Goal: Find specific page/section: Find specific page/section

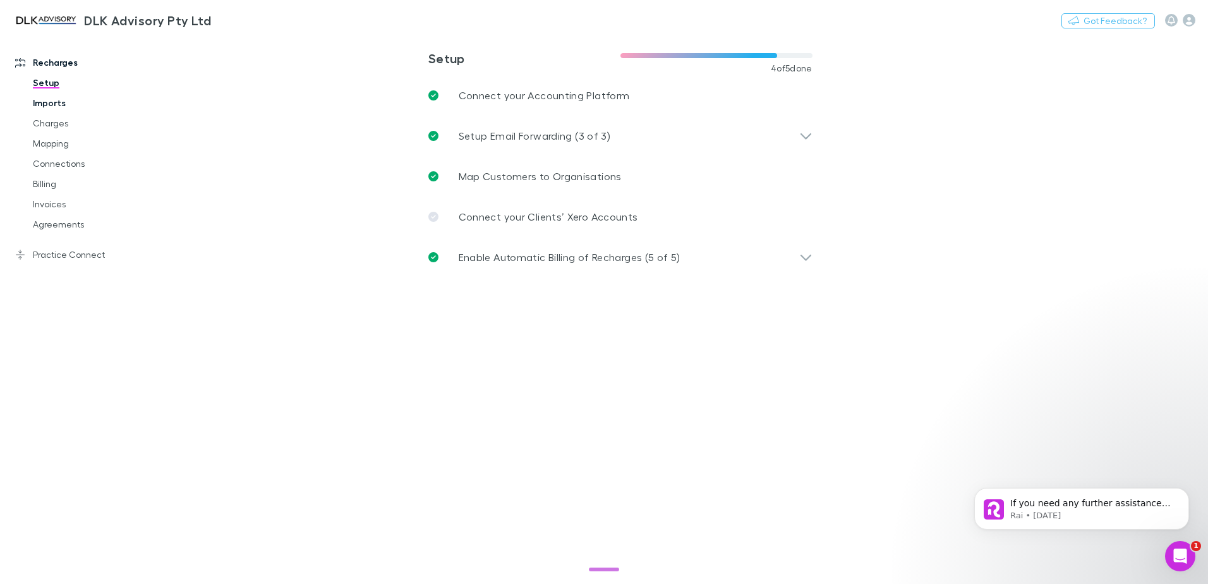
click at [45, 106] on link "Imports" at bounding box center [95, 103] width 150 height 20
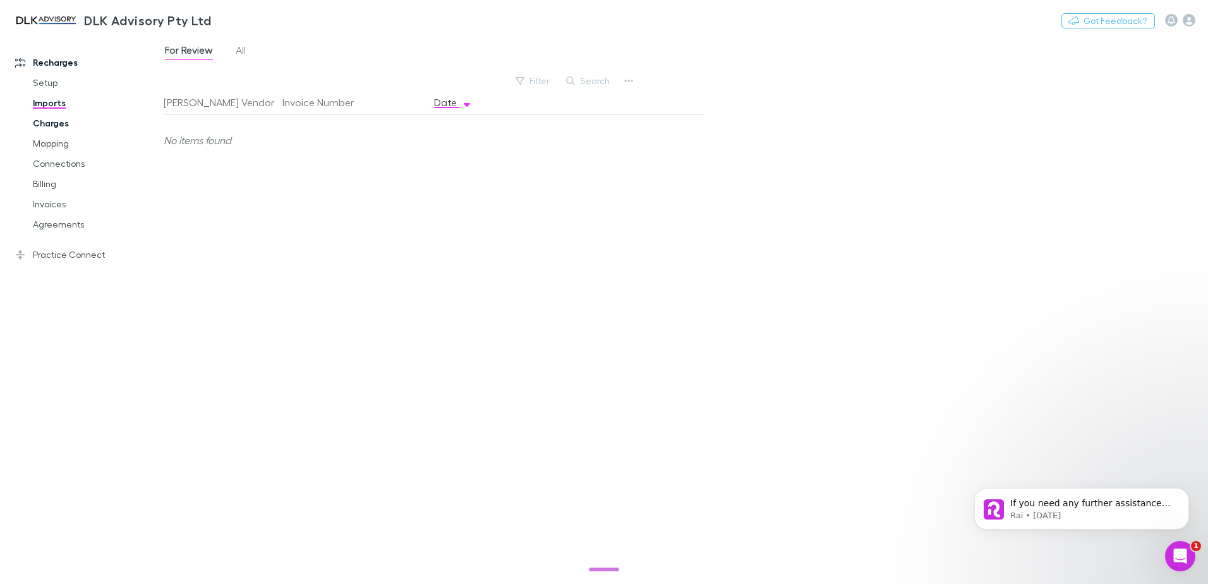
click at [42, 133] on link "Charges" at bounding box center [95, 123] width 150 height 20
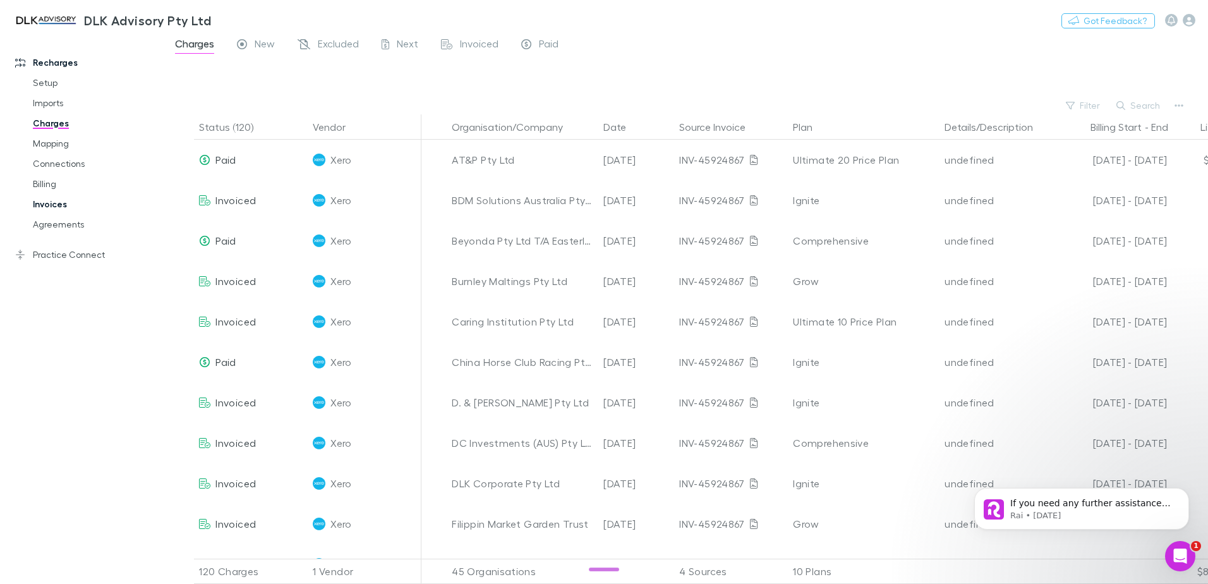
click at [46, 208] on link "Invoices" at bounding box center [95, 204] width 150 height 20
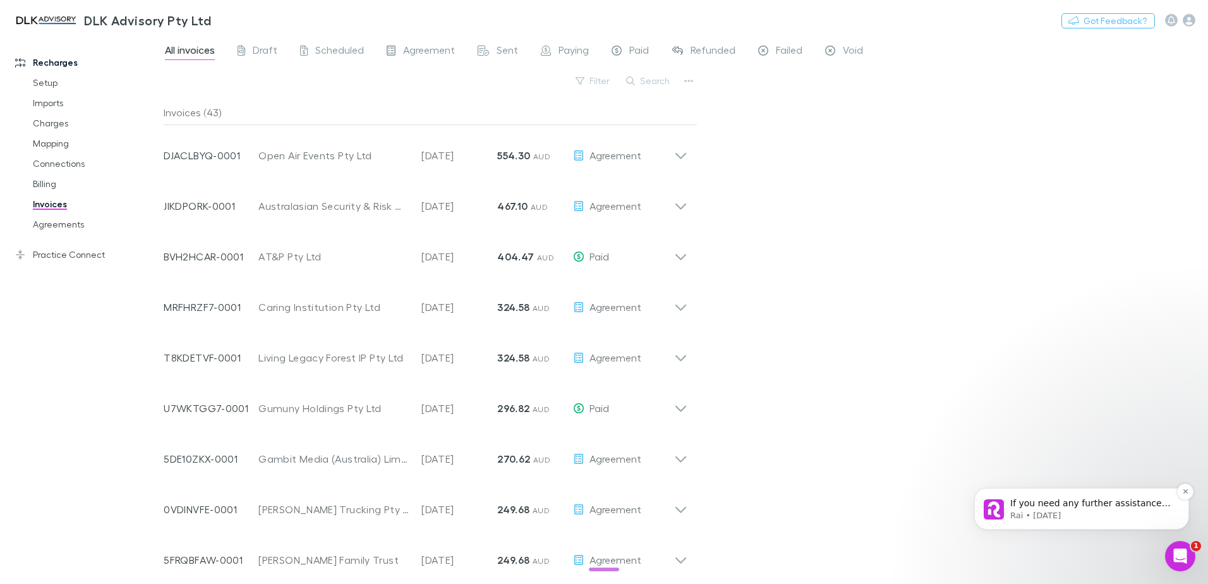
click at [1084, 512] on p "Rai • [DATE]" at bounding box center [1091, 515] width 163 height 11
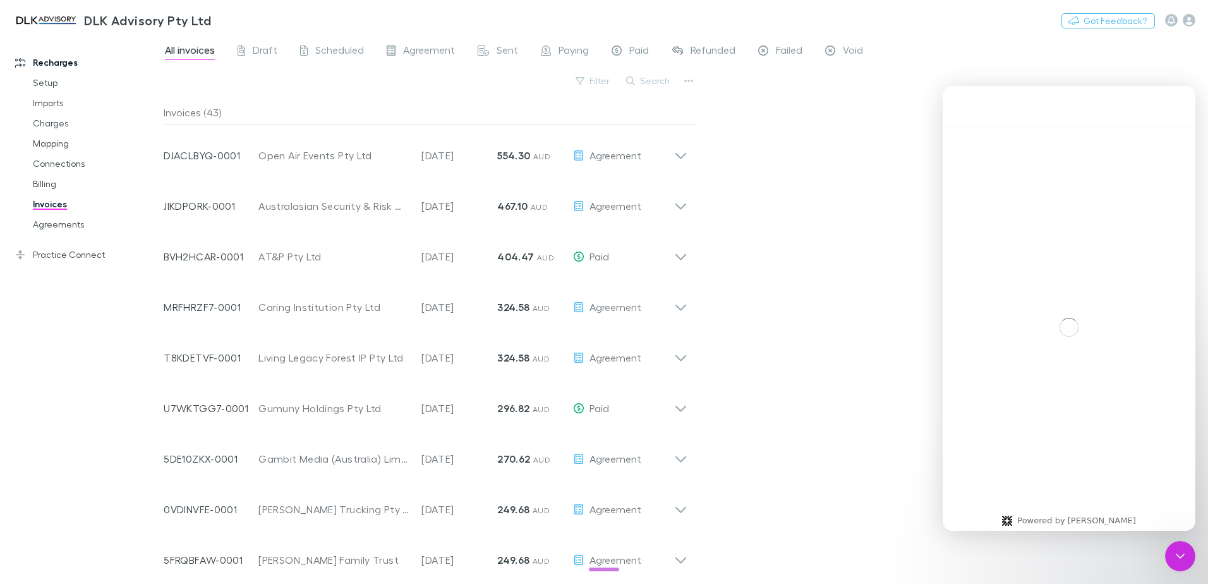
scroll to position [15, 0]
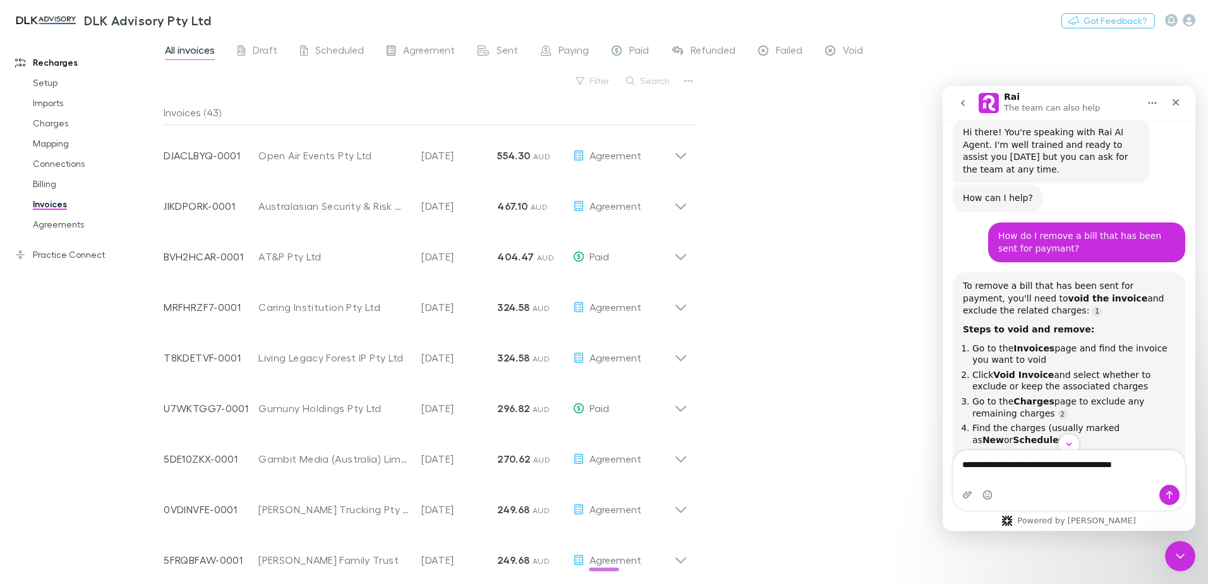
type textarea "**********"
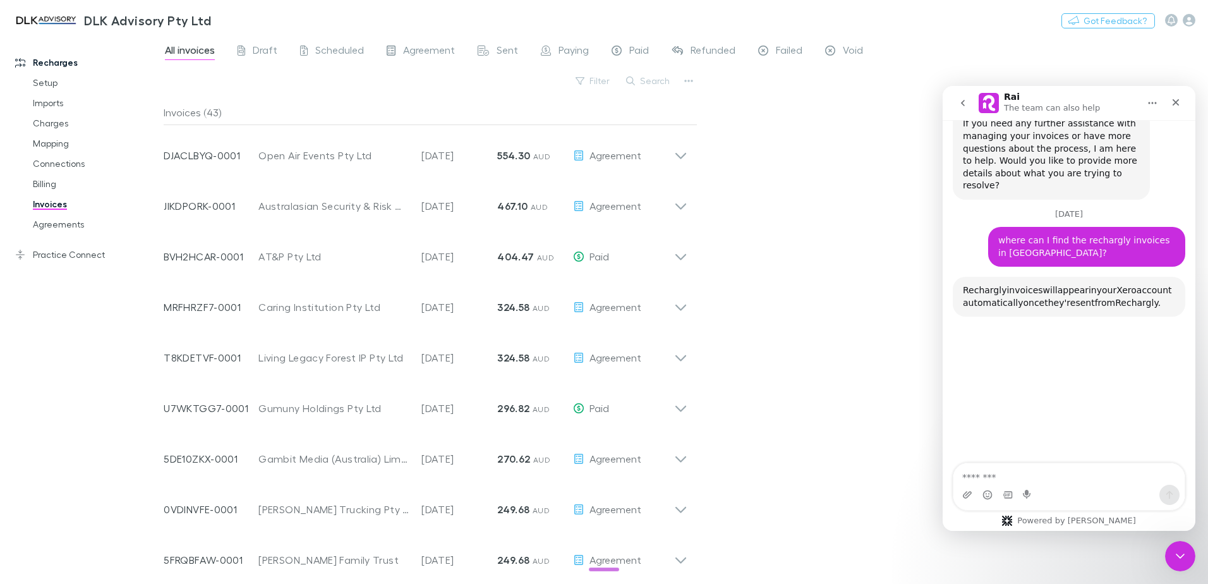
scroll to position [1373, 0]
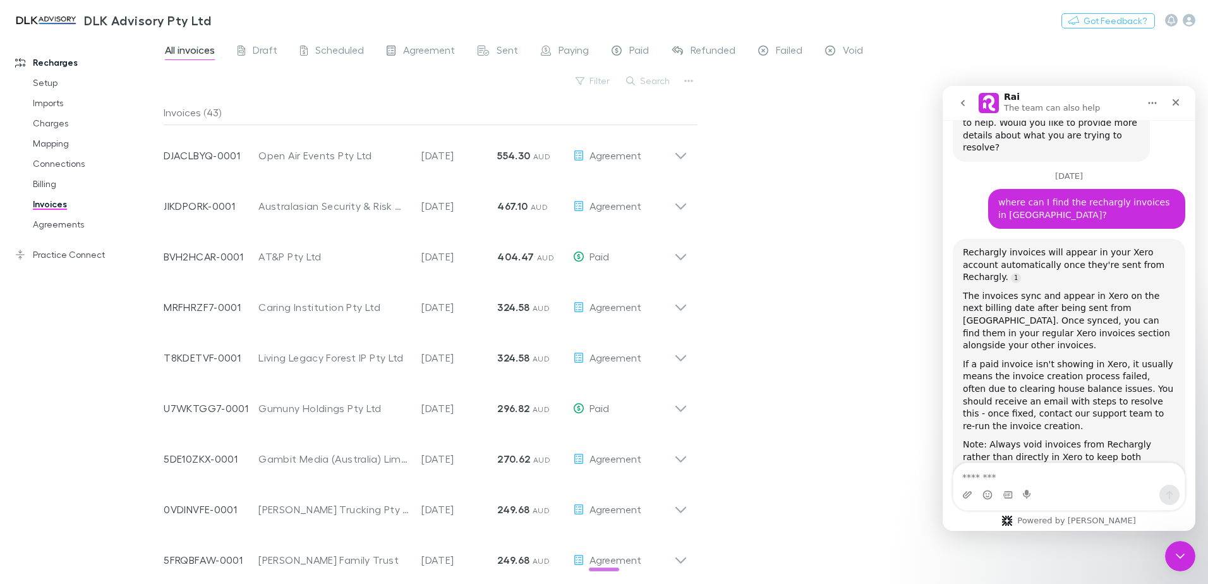
click at [1001, 477] on textarea "Message…" at bounding box center [1069, 473] width 231 height 21
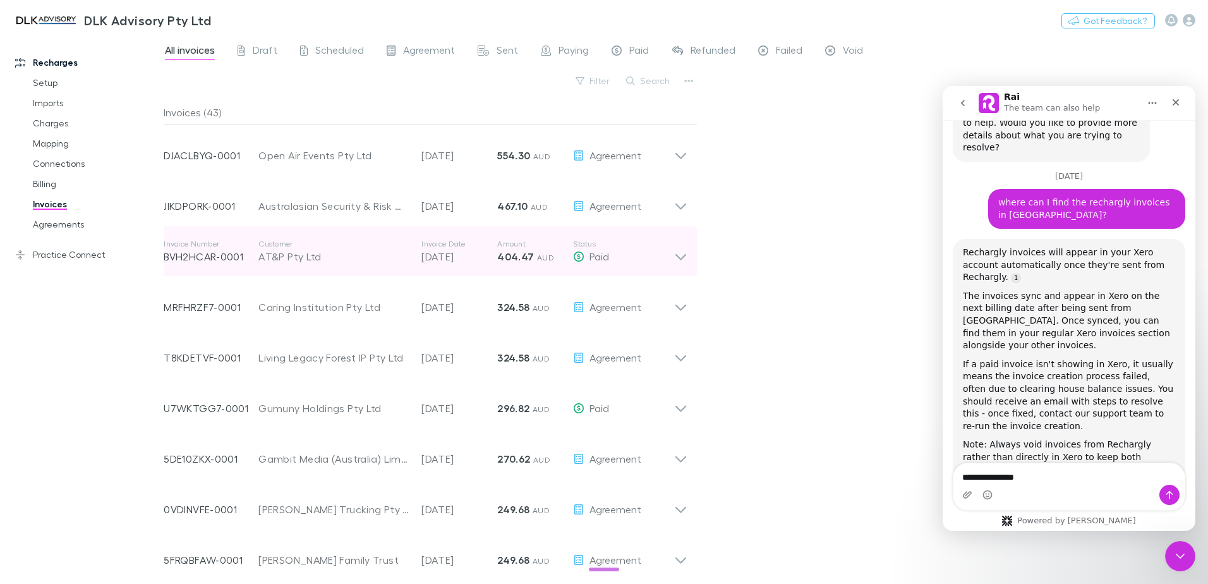
click at [682, 252] on icon at bounding box center [680, 251] width 13 height 25
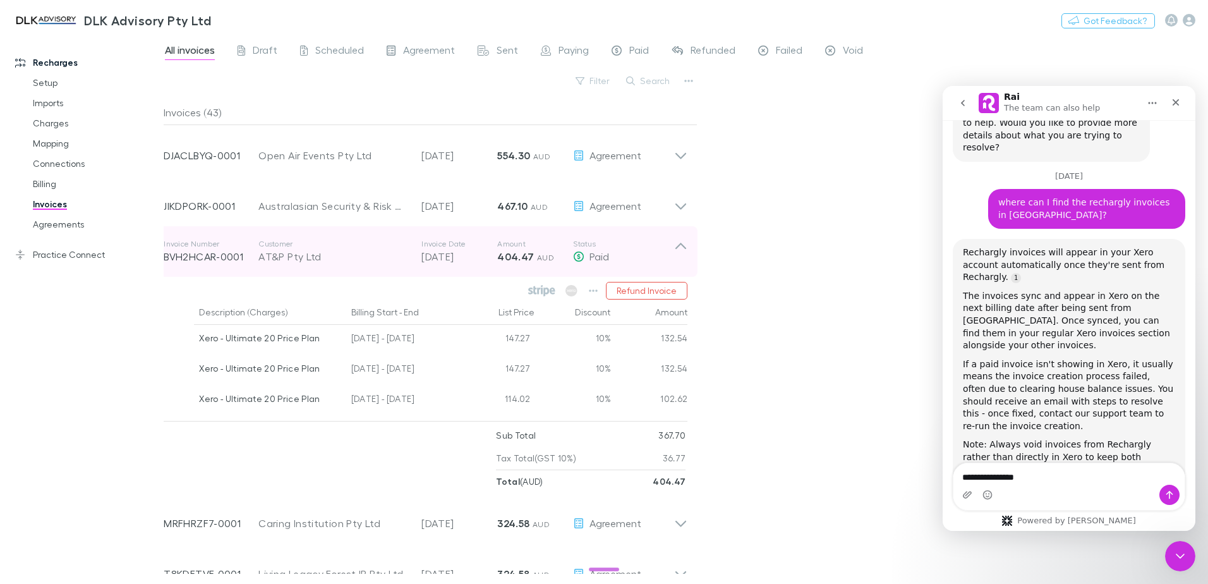
click at [681, 252] on icon at bounding box center [680, 251] width 13 height 25
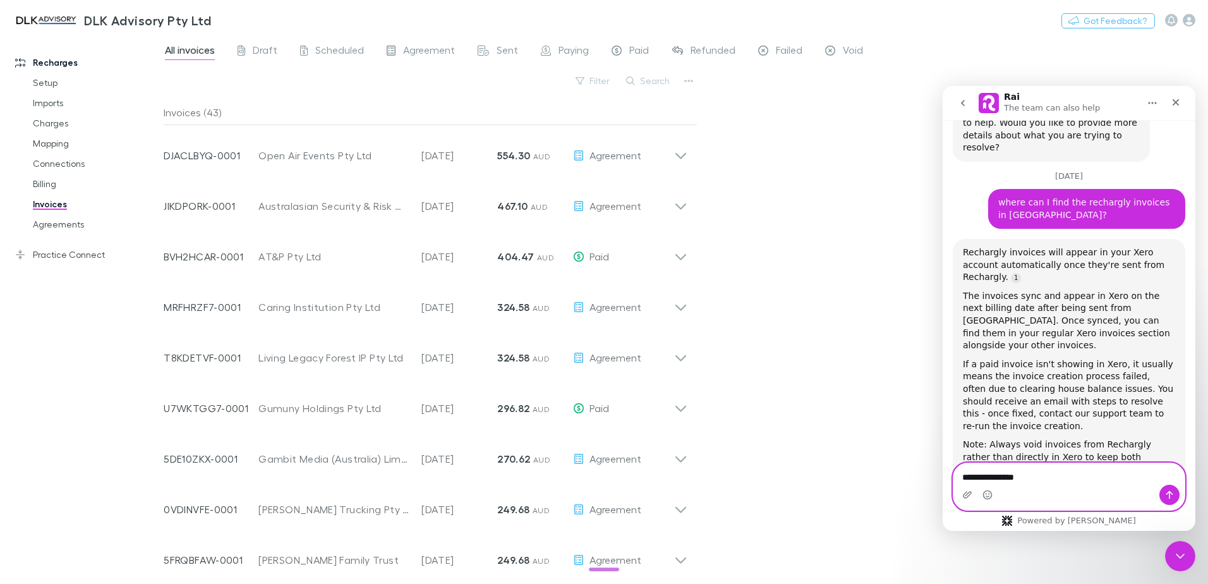
click at [1057, 474] on textarea "**********" at bounding box center [1069, 473] width 231 height 21
type textarea "**********"
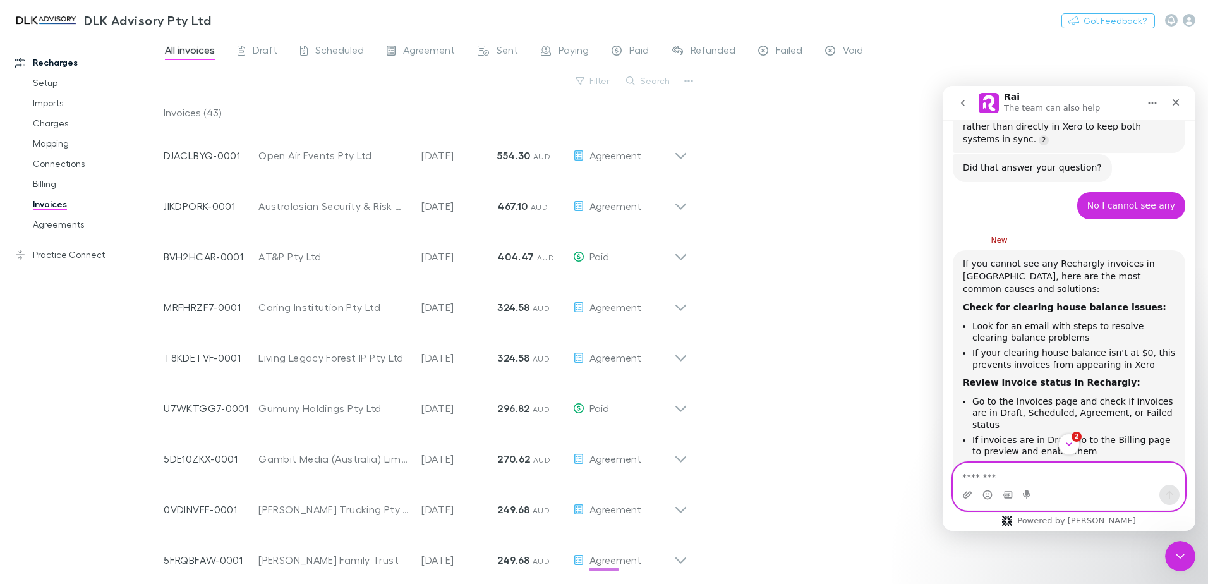
scroll to position [1724, 0]
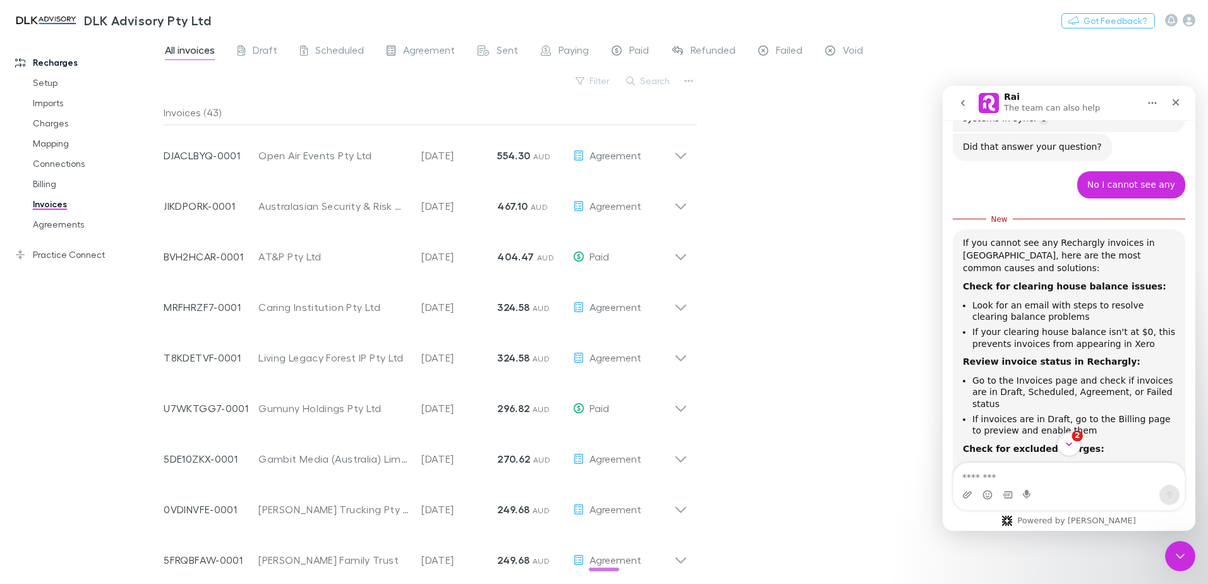
click at [1069, 447] on icon "Scroll to bottom" at bounding box center [1069, 444] width 11 height 11
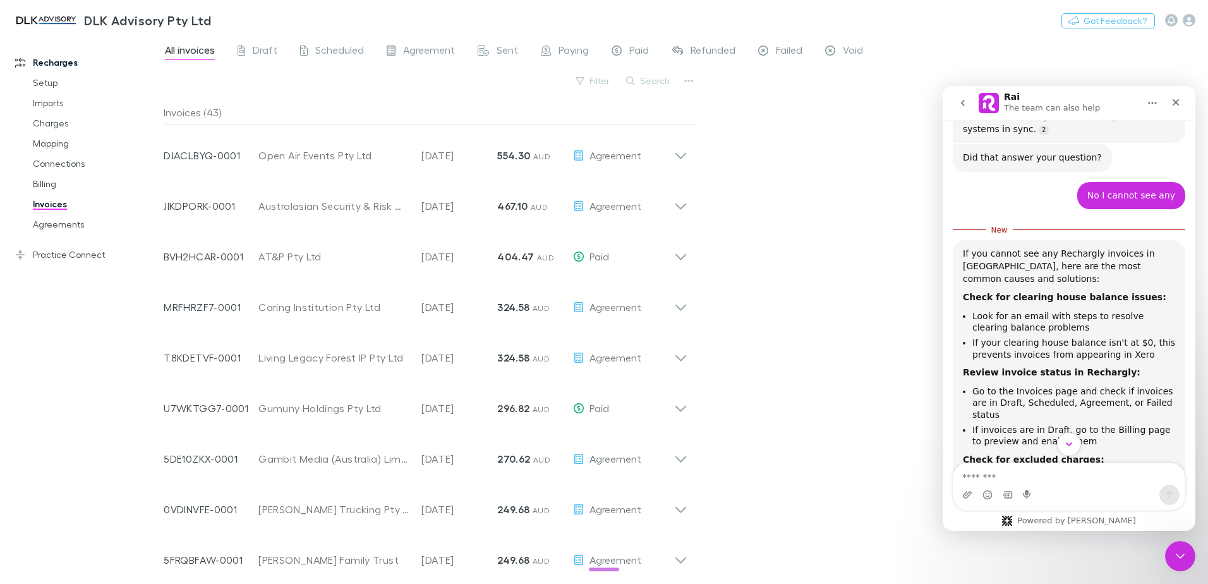
click at [1070, 444] on icon "Scroll to bottom" at bounding box center [1069, 444] width 11 height 11
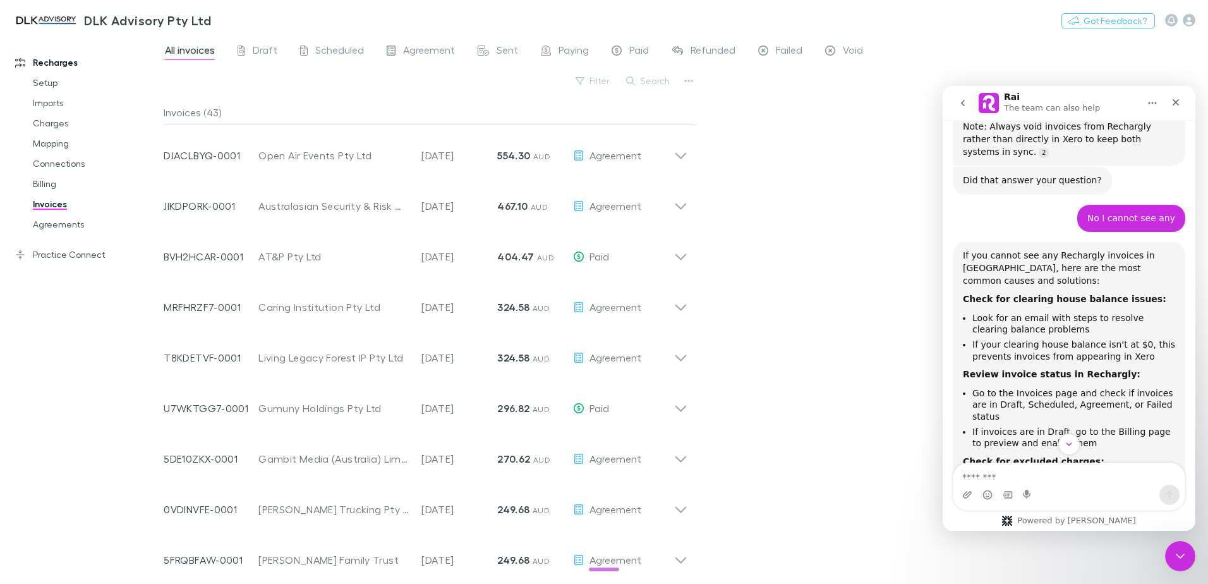
scroll to position [1754, 0]
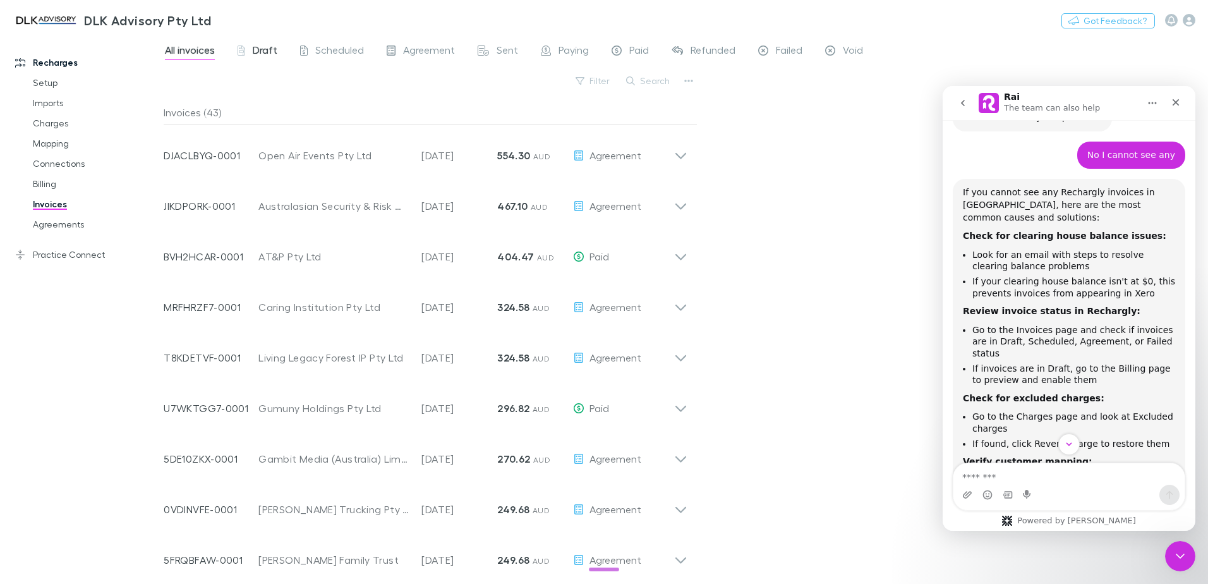
click at [256, 47] on span "Draft" at bounding box center [265, 52] width 25 height 16
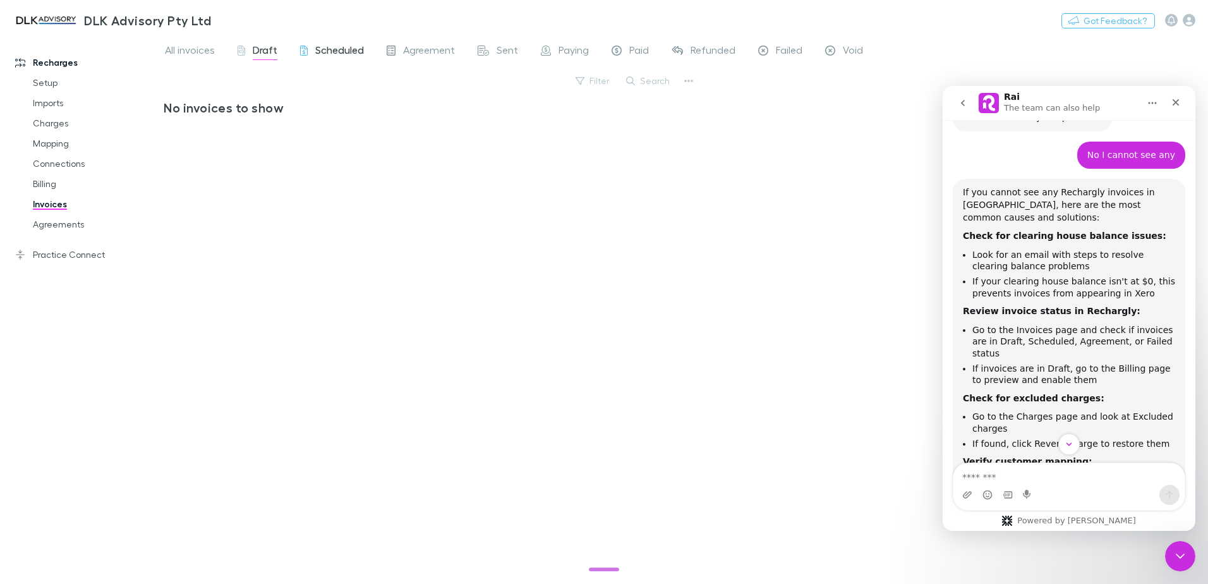
click at [316, 56] on span "Scheduled" at bounding box center [339, 52] width 49 height 16
drag, startPoint x: 410, startPoint y: 53, endPoint x: 468, endPoint y: 53, distance: 57.5
click at [411, 53] on span "Agreement" at bounding box center [429, 52] width 52 height 16
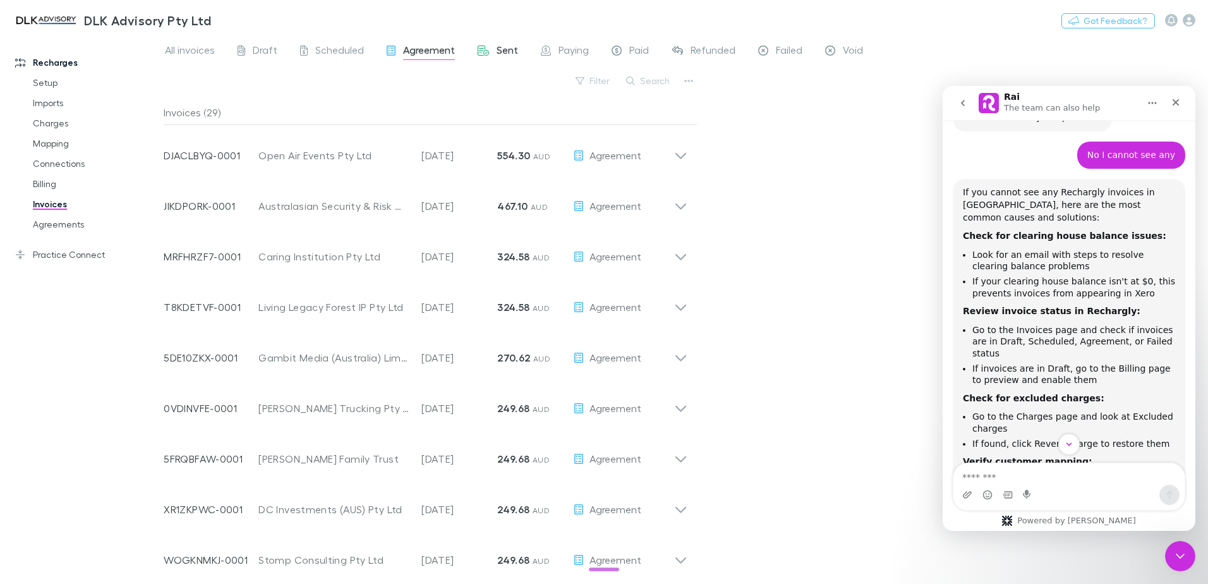
click at [497, 51] on span "Sent" at bounding box center [507, 52] width 21 height 16
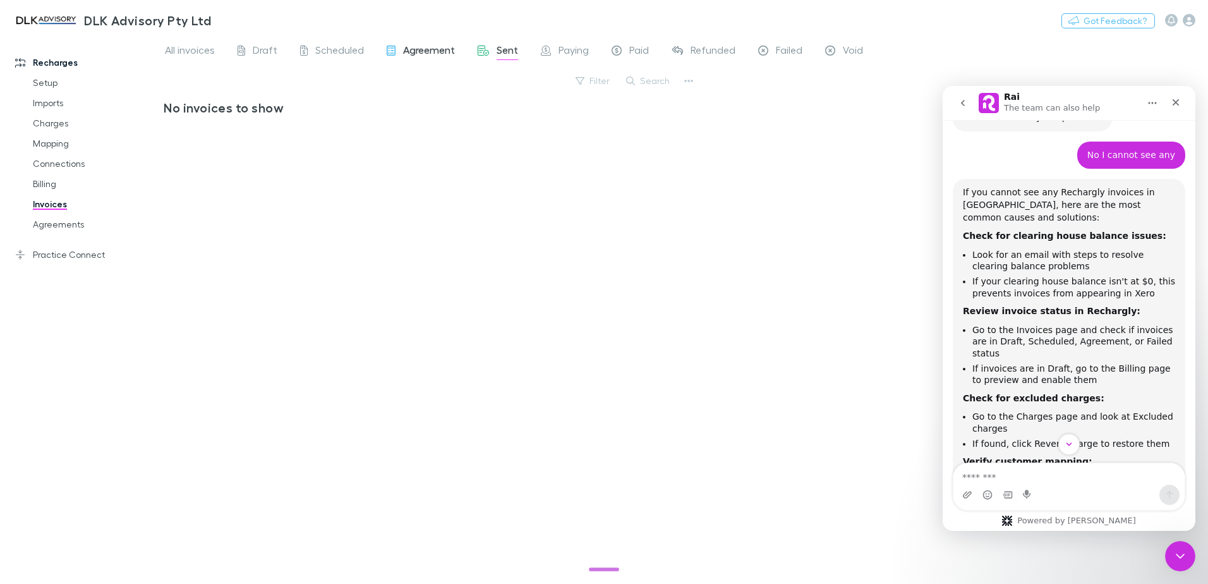
click at [425, 52] on span "Agreement" at bounding box center [429, 52] width 52 height 16
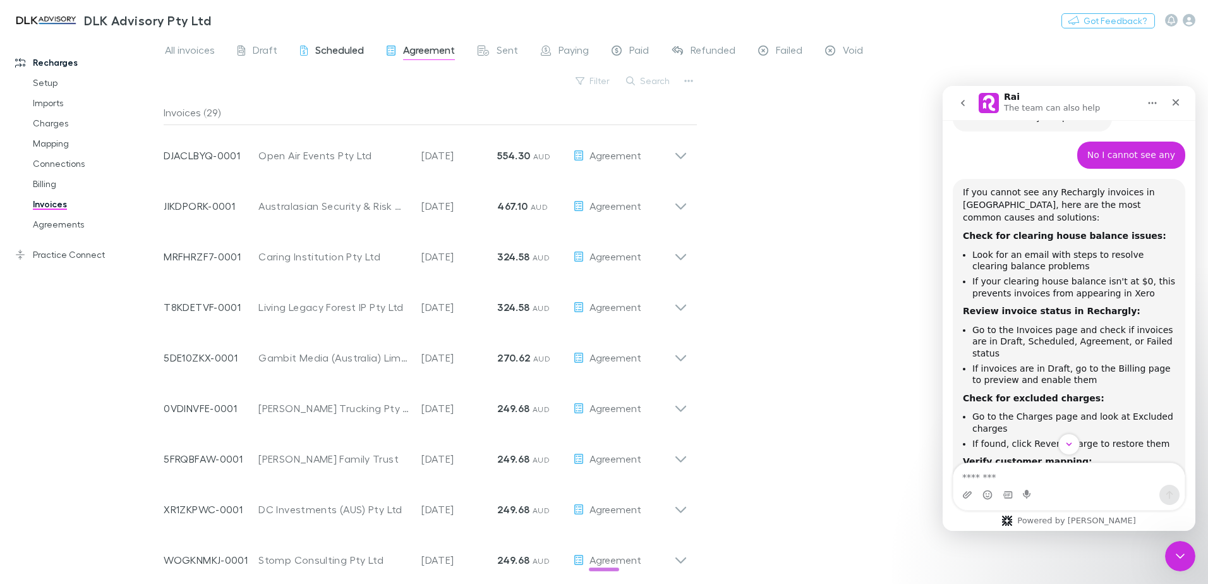
click at [310, 47] on div "Scheduled" at bounding box center [332, 52] width 64 height 16
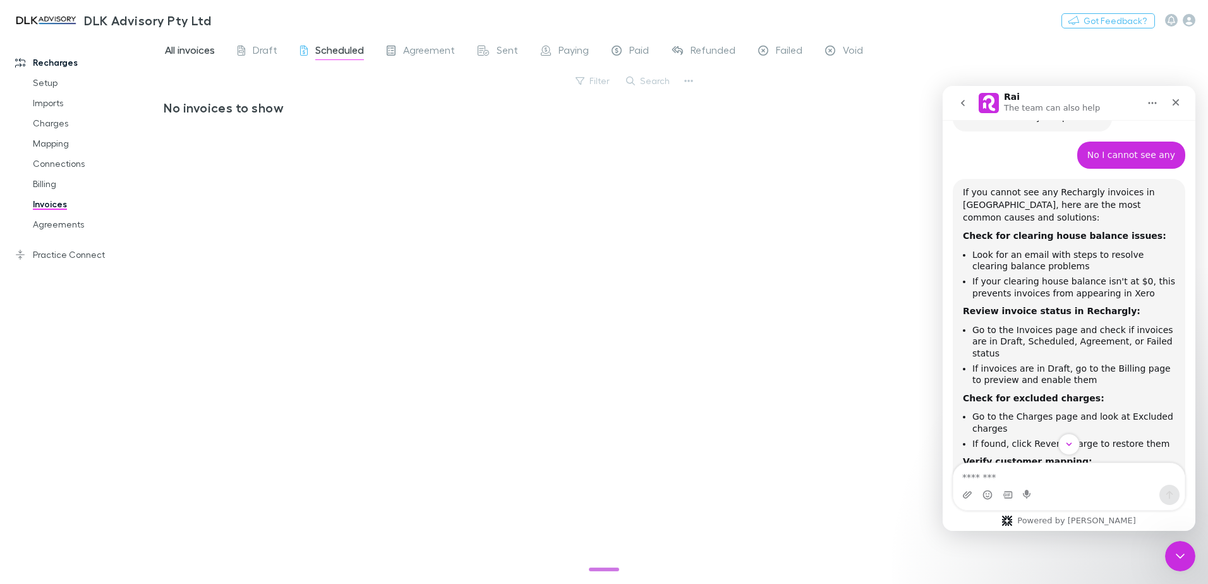
click at [202, 51] on span "All invoices" at bounding box center [190, 52] width 50 height 16
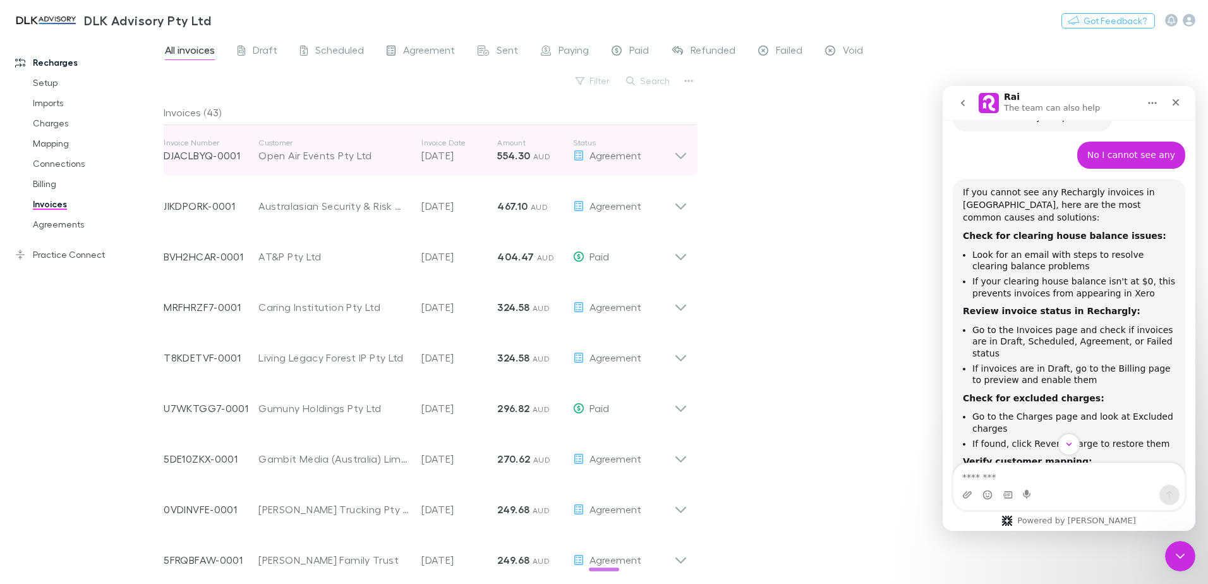
click at [681, 154] on icon at bounding box center [680, 150] width 13 height 25
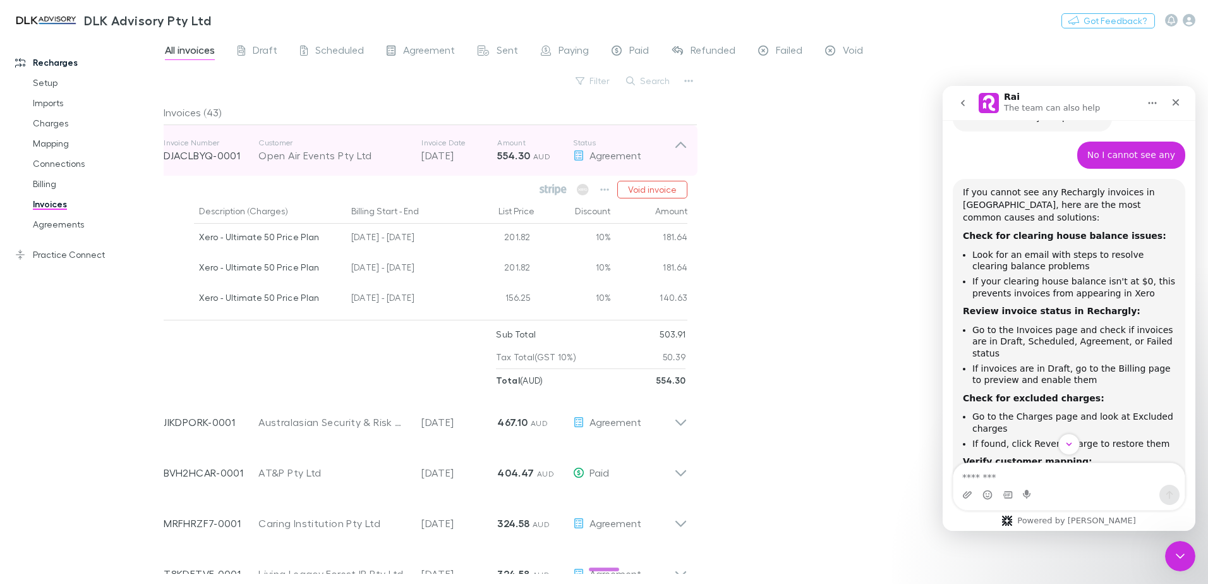
click at [681, 154] on icon at bounding box center [680, 150] width 13 height 25
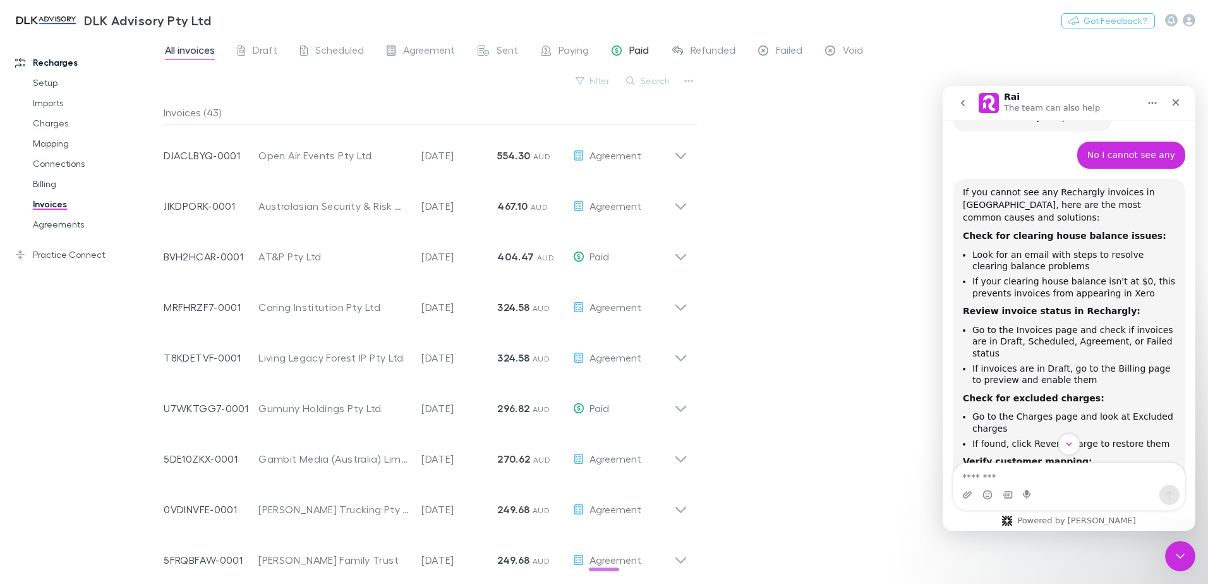
click at [630, 52] on span "Paid" at bounding box center [639, 52] width 20 height 16
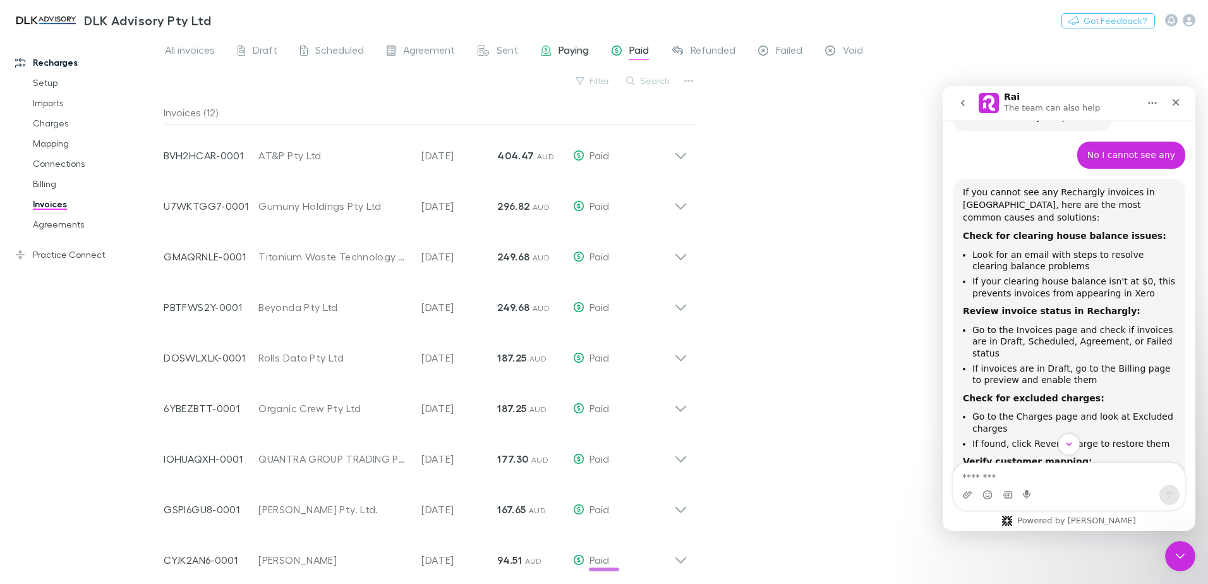
click at [559, 46] on span "Paying" at bounding box center [574, 52] width 30 height 16
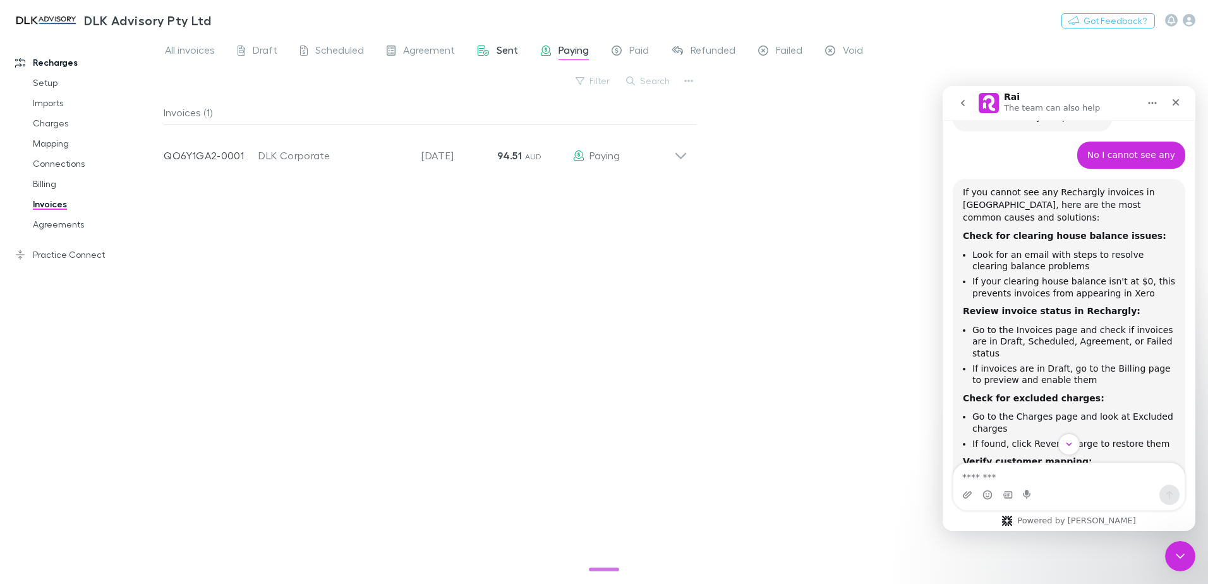
click at [498, 51] on span "Sent" at bounding box center [507, 52] width 21 height 16
click at [425, 44] on span "Agreement" at bounding box center [429, 52] width 52 height 16
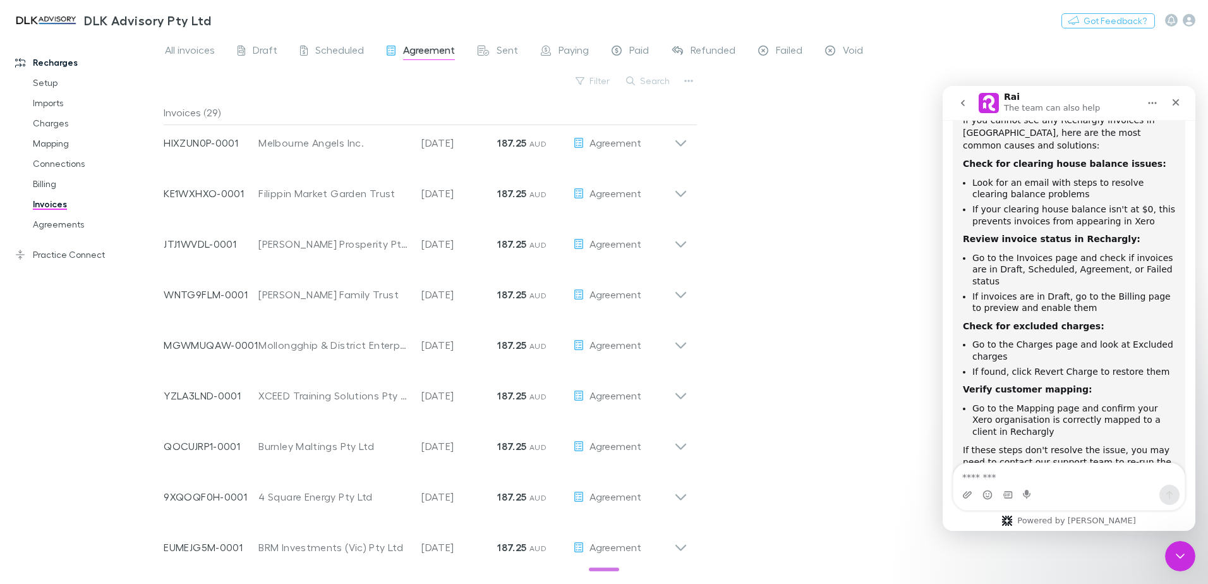
scroll to position [1880, 0]
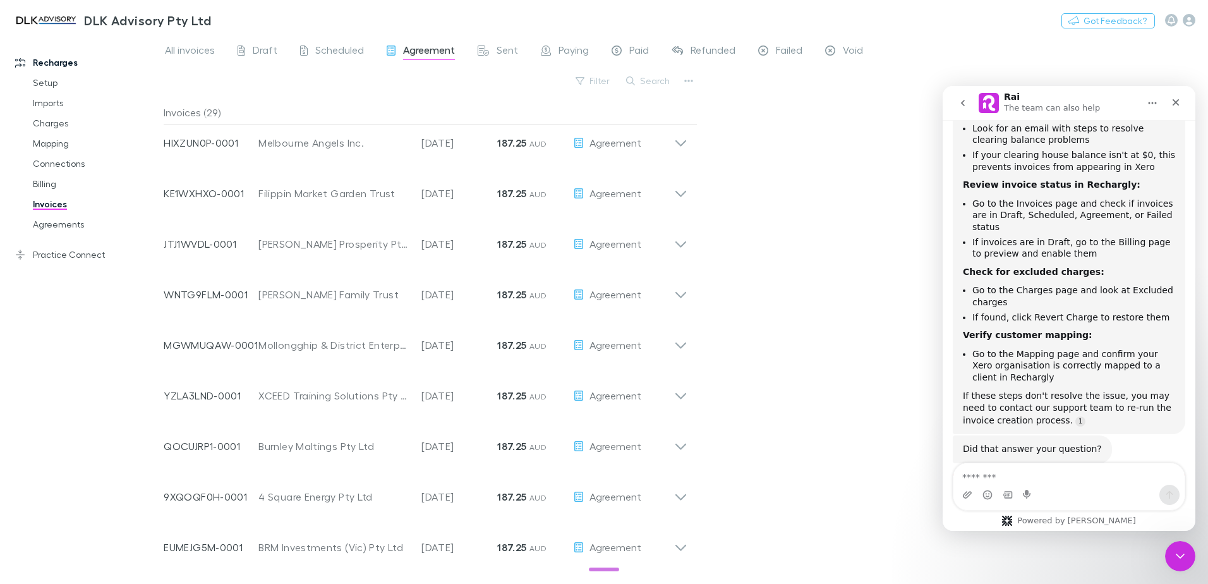
click at [1057, 490] on div "Intercom messenger" at bounding box center [1069, 495] width 231 height 20
click at [1053, 475] on textarea "Message…" at bounding box center [1069, 473] width 231 height 21
type textarea "**********"
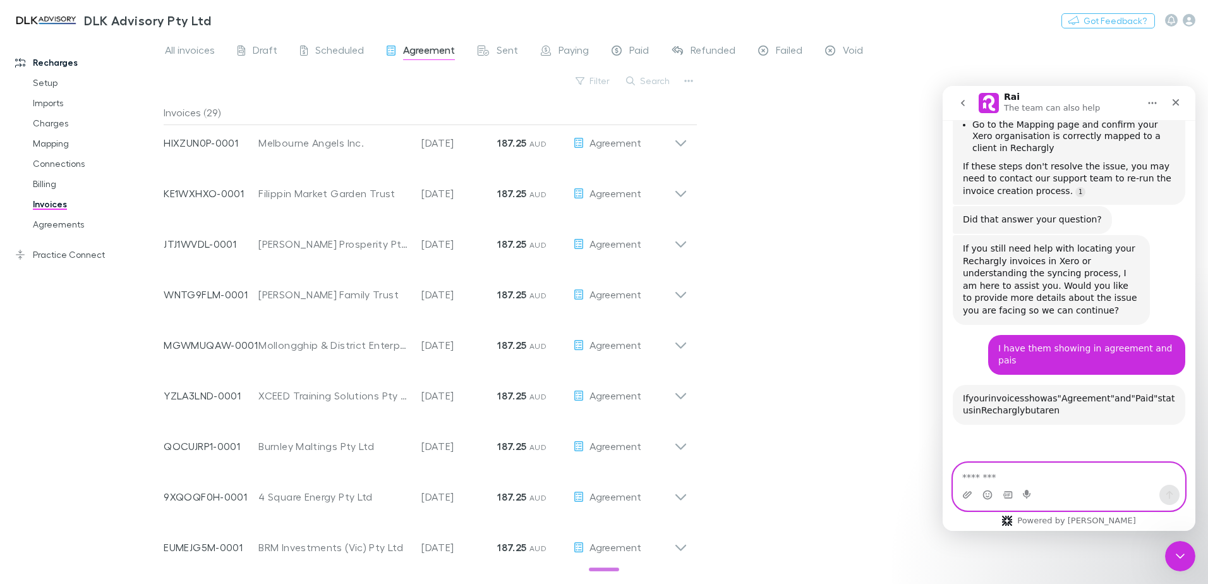
scroll to position [2189, 0]
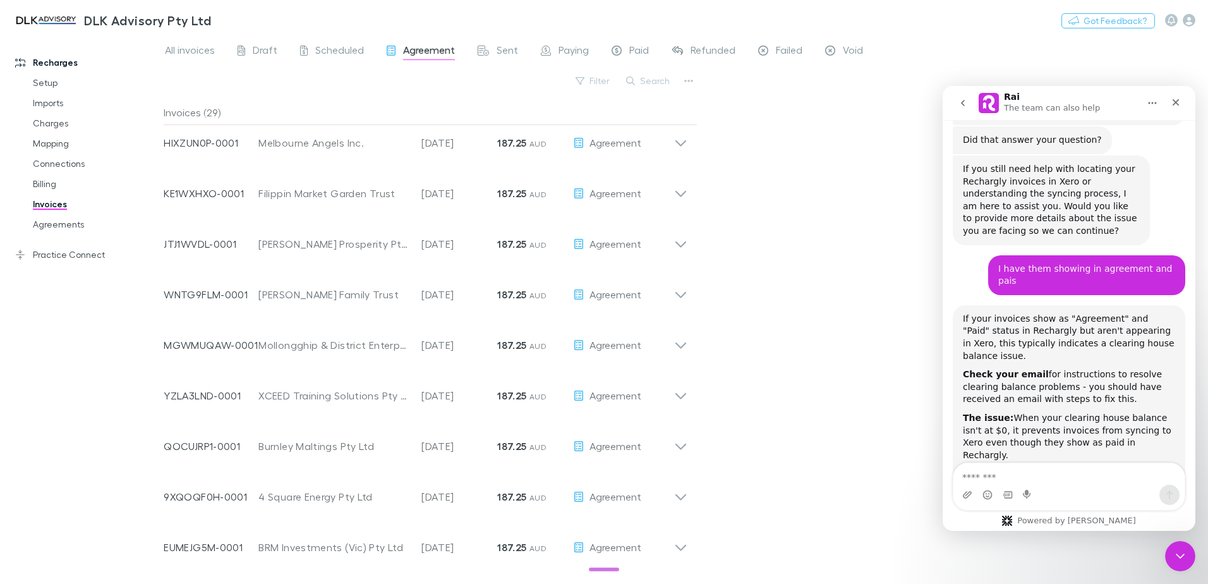
drag, startPoint x: 997, startPoint y: 488, endPoint x: 989, endPoint y: 485, distance: 8.6
click at [997, 488] on div "Intercom messenger" at bounding box center [1069, 495] width 231 height 20
click at [979, 476] on textarea "Message…" at bounding box center [1069, 473] width 231 height 21
type textarea "**********"
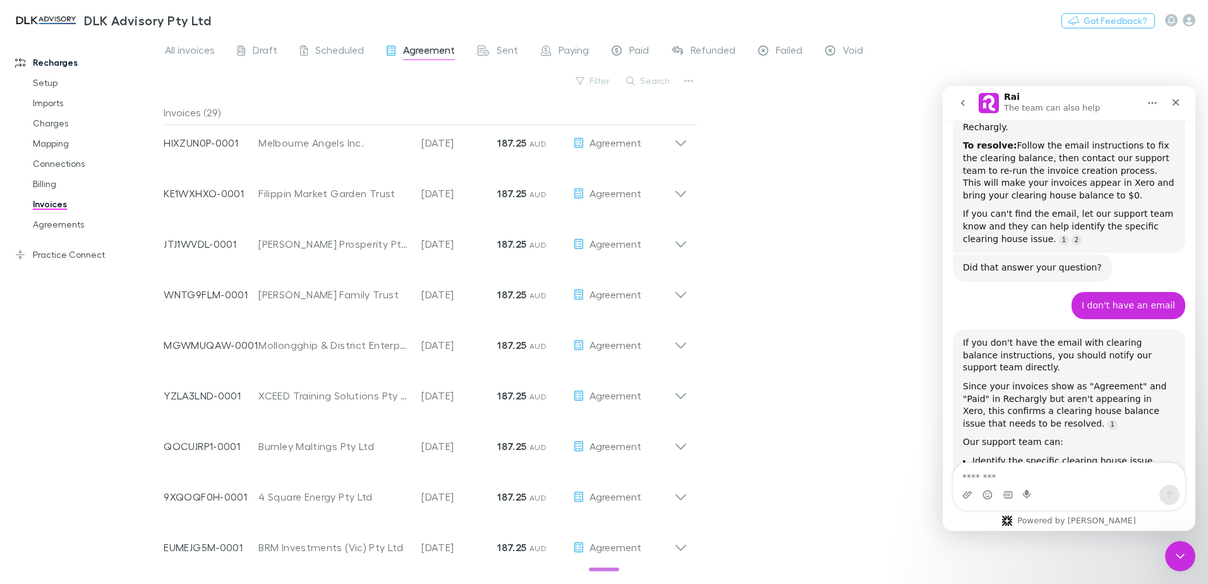
scroll to position [2543, 0]
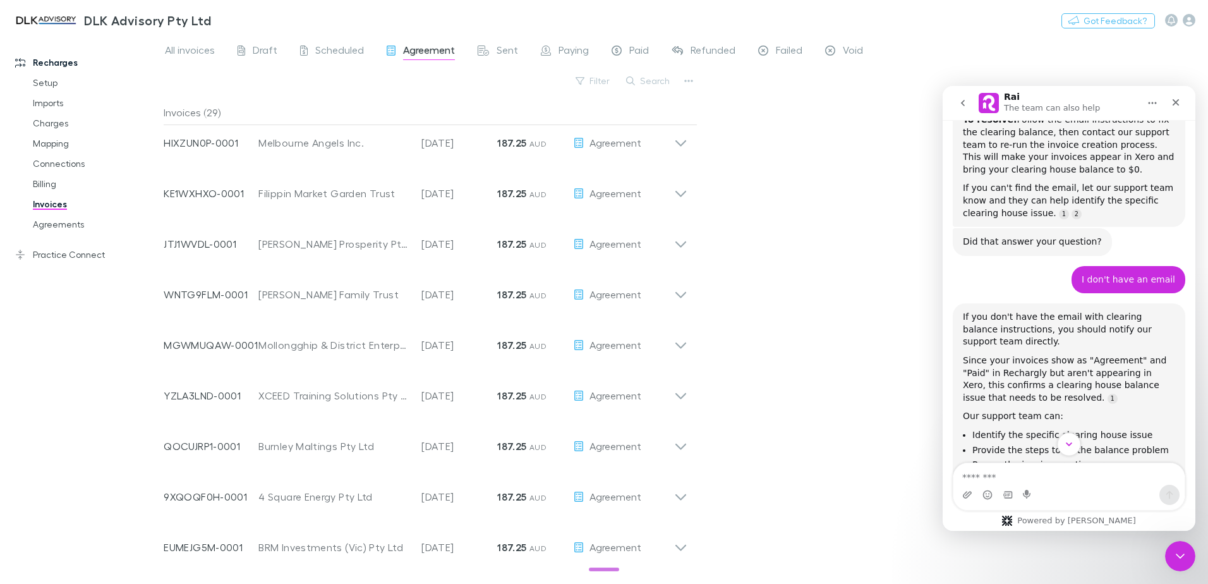
click at [1072, 442] on icon "Scroll to bottom" at bounding box center [1069, 444] width 11 height 11
